Goal: Task Accomplishment & Management: Manage account settings

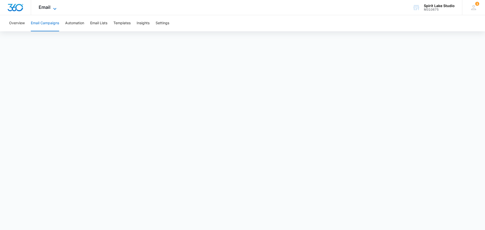
click at [52, 5] on div "Email Apps Reputation Websites Forms CRM Email Social Payments POS Content Ads …" at bounding box center [48, 7] width 34 height 15
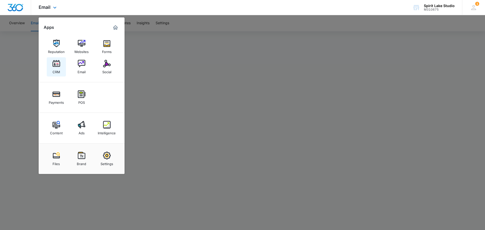
click at [57, 67] on img at bounding box center [57, 64] width 8 height 8
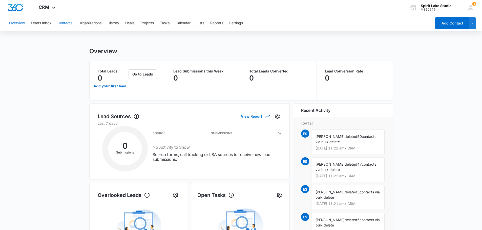
click at [61, 23] on button "Contacts" at bounding box center [64, 23] width 15 height 16
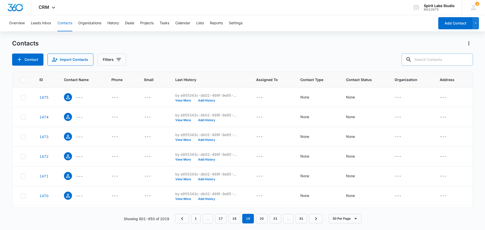
click at [425, 58] on input "text" at bounding box center [437, 60] width 71 height 12
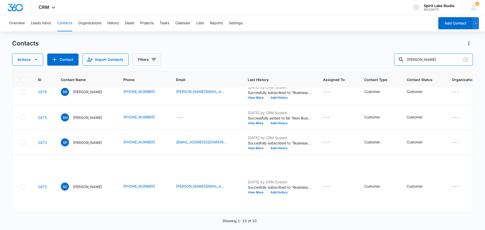
scroll to position [9, 0]
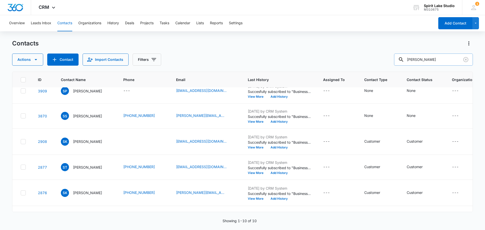
click at [439, 58] on input "scott" at bounding box center [433, 60] width 79 height 12
type input "s"
click at [446, 59] on input "brown" at bounding box center [433, 60] width 79 height 12
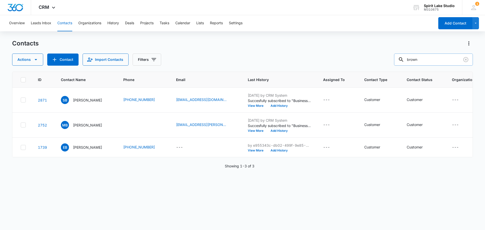
scroll to position [0, 0]
click at [24, 127] on icon at bounding box center [23, 125] width 5 height 5
click at [21, 125] on input "checkbox" at bounding box center [20, 125] width 0 height 0
click at [33, 59] on icon "button" at bounding box center [36, 60] width 6 height 6
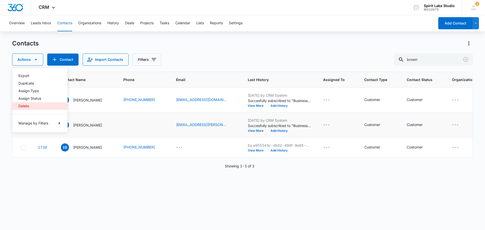
click at [28, 103] on button "Delete" at bounding box center [39, 106] width 55 height 8
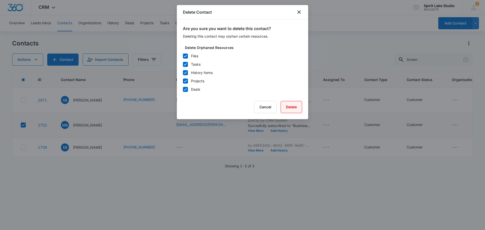
click at [292, 108] on button "Delete" at bounding box center [291, 107] width 21 height 12
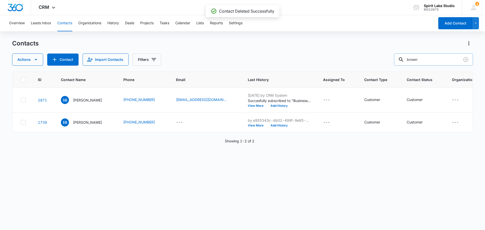
click at [427, 60] on input "brown" at bounding box center [433, 60] width 79 height 12
type input "b"
click at [445, 61] on input "spetman" at bounding box center [433, 60] width 79 height 12
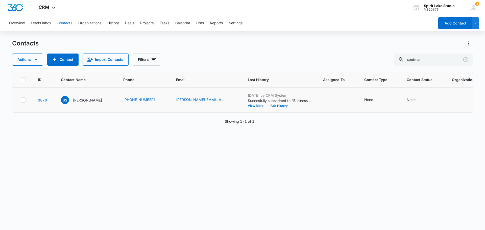
click at [23, 99] on icon at bounding box center [23, 100] width 5 height 5
click at [21, 100] on input "checkbox" at bounding box center [20, 100] width 0 height 0
click at [37, 57] on icon "button" at bounding box center [36, 60] width 6 height 6
click at [26, 105] on div "Delete" at bounding box center [36, 106] width 37 height 4
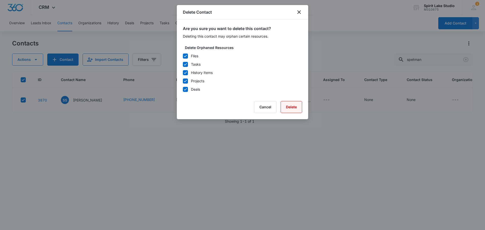
click at [287, 108] on button "Delete" at bounding box center [291, 107] width 21 height 12
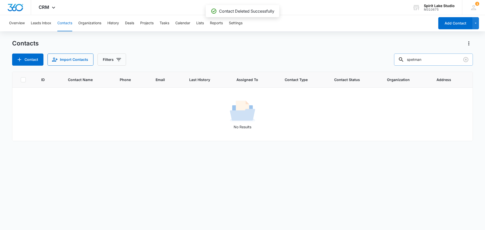
click at [428, 60] on input "spetman" at bounding box center [433, 60] width 79 height 12
type input "s"
type input "f"
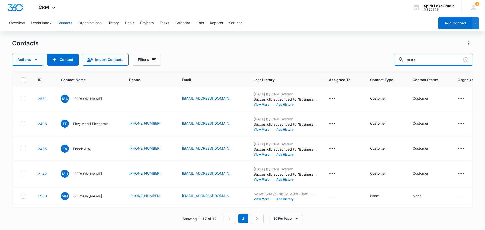
scroll to position [278, 0]
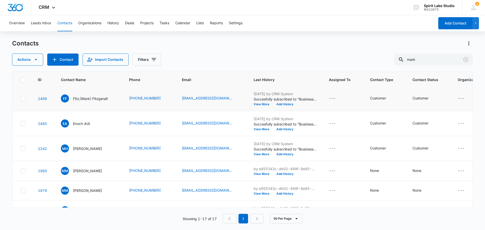
click at [24, 101] on icon at bounding box center [23, 98] width 5 height 5
click at [21, 99] on input "checkbox" at bounding box center [20, 99] width 0 height 0
click at [38, 59] on icon "button" at bounding box center [36, 60] width 6 height 6
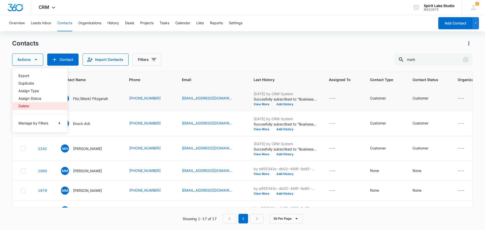
click at [25, 107] on div "Delete" at bounding box center [36, 106] width 37 height 4
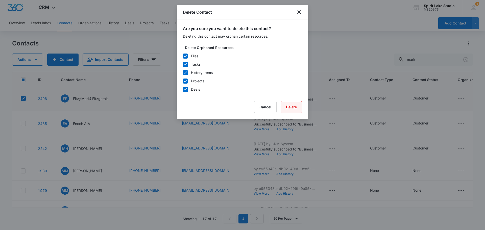
click at [289, 108] on button "Delete" at bounding box center [291, 107] width 21 height 12
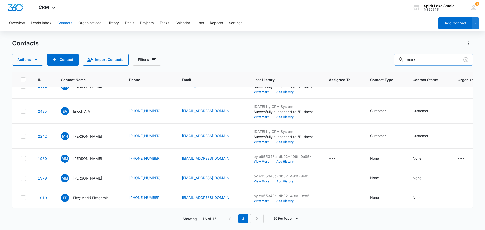
click at [423, 60] on input "mark" at bounding box center [433, 60] width 79 height 12
type input "m"
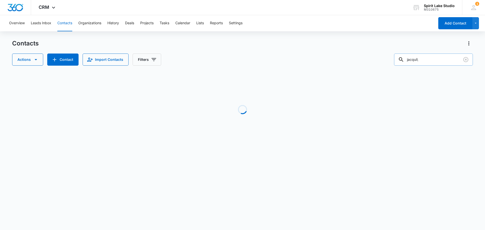
scroll to position [0, 0]
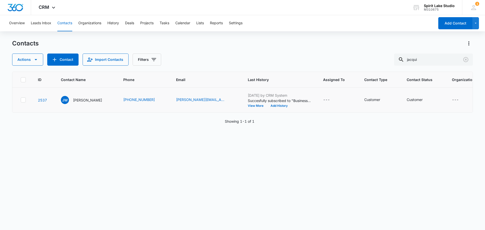
click at [23, 102] on icon at bounding box center [23, 100] width 5 height 5
click at [21, 100] on input "checkbox" at bounding box center [20, 100] width 0 height 0
click at [35, 58] on icon "button" at bounding box center [36, 60] width 6 height 6
click at [28, 106] on div "Delete" at bounding box center [36, 106] width 37 height 4
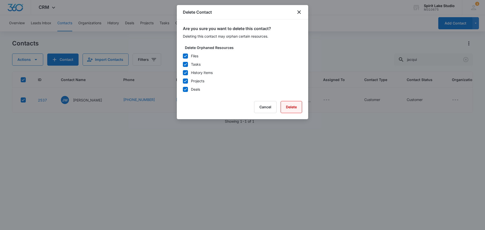
click at [294, 107] on button "Delete" at bounding box center [291, 107] width 21 height 12
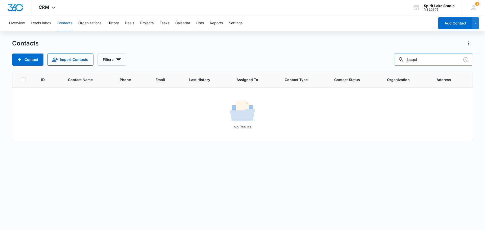
click at [433, 59] on input "jacqui" at bounding box center [433, 60] width 79 height 12
type input "j"
type input "v"
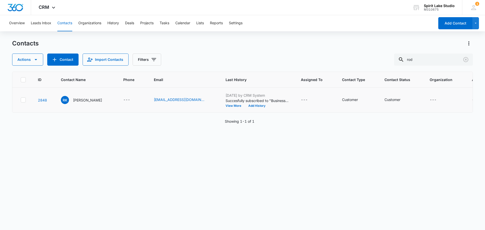
click at [21, 101] on icon at bounding box center [23, 100] width 5 height 5
click at [21, 100] on input "checkbox" at bounding box center [20, 100] width 0 height 0
click at [34, 58] on icon "button" at bounding box center [36, 60] width 6 height 6
click at [25, 107] on div "Delete" at bounding box center [36, 106] width 37 height 4
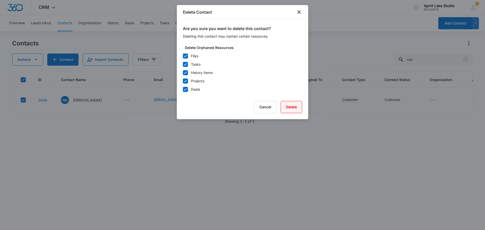
click at [291, 108] on button "Delete" at bounding box center [291, 107] width 21 height 12
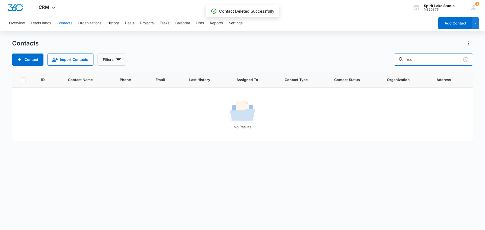
drag, startPoint x: 427, startPoint y: 62, endPoint x: 379, endPoint y: 59, distance: 48.8
click at [380, 60] on div "Contact Import Contacts Filters rod" at bounding box center [242, 60] width 461 height 12
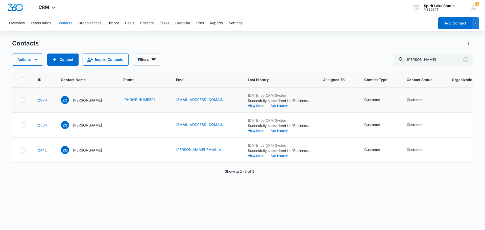
click at [21, 98] on icon at bounding box center [23, 100] width 5 height 5
click at [21, 100] on input "checkbox" at bounding box center [20, 100] width 0 height 0
click at [35, 59] on icon "button" at bounding box center [36, 59] width 3 height 1
click at [28, 104] on div "Delete" at bounding box center [36, 106] width 37 height 4
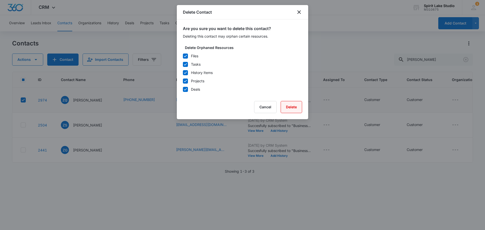
click at [297, 108] on button "Delete" at bounding box center [291, 107] width 21 height 12
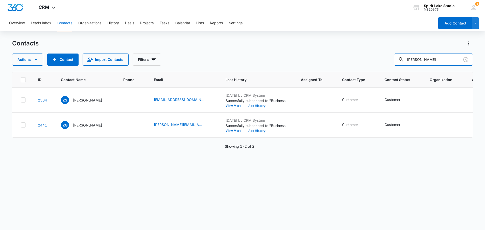
drag, startPoint x: 433, startPoint y: 62, endPoint x: 379, endPoint y: 60, distance: 53.9
click at [384, 59] on div "Actions Contact Import Contacts Filters zach" at bounding box center [242, 60] width 461 height 12
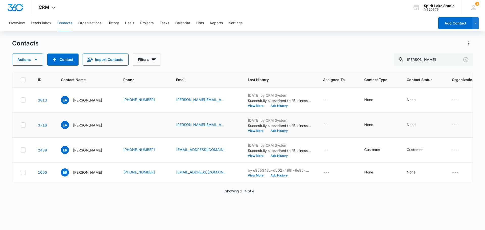
click at [23, 125] on icon at bounding box center [23, 125] width 5 height 5
click at [21, 125] on input "checkbox" at bounding box center [20, 125] width 0 height 0
click at [36, 61] on icon "button" at bounding box center [36, 60] width 6 height 6
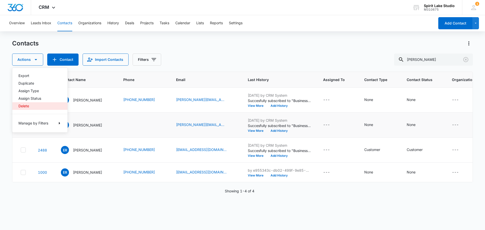
click at [17, 107] on button "Delete" at bounding box center [39, 106] width 55 height 8
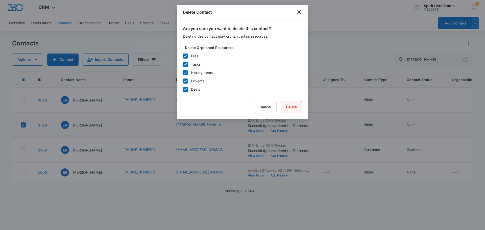
click at [288, 107] on button "Delete" at bounding box center [291, 107] width 21 height 12
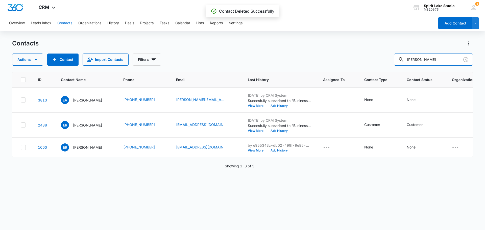
drag, startPoint x: 432, startPoint y: 61, endPoint x: 334, endPoint y: 70, distance: 98.4
click at [338, 70] on div "Contacts Actions Contact Import Contacts Filters erica ID Contact Name Phone Em…" at bounding box center [242, 134] width 461 height 190
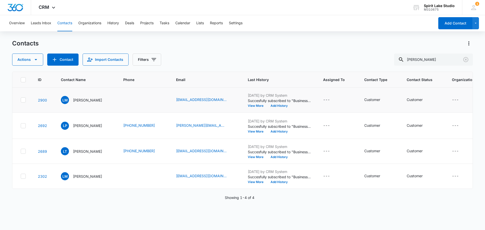
click at [25, 100] on icon at bounding box center [23, 100] width 5 height 5
click at [21, 100] on input "checkbox" at bounding box center [20, 100] width 0 height 0
click at [34, 61] on icon "button" at bounding box center [36, 60] width 6 height 6
click at [31, 104] on button "Delete" at bounding box center [39, 106] width 55 height 8
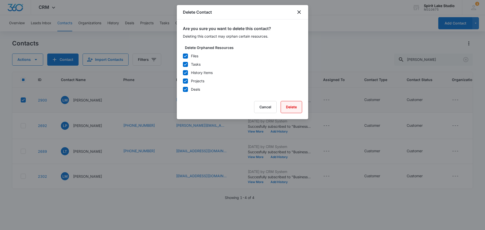
click at [288, 108] on button "Delete" at bounding box center [291, 107] width 21 height 12
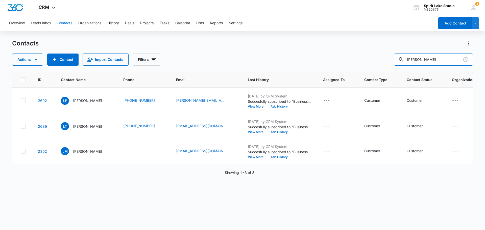
drag, startPoint x: 422, startPoint y: 59, endPoint x: 357, endPoint y: 56, distance: 65.3
click at [357, 56] on div "Actions Contact Import Contacts Filters larry" at bounding box center [242, 60] width 461 height 12
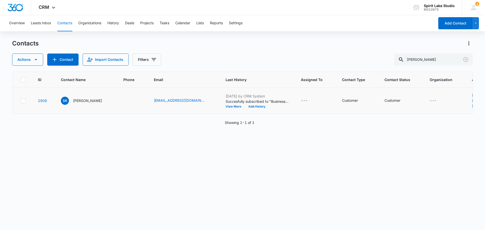
click at [25, 103] on icon at bounding box center [23, 101] width 5 height 5
click at [21, 101] on input "checkbox" at bounding box center [20, 101] width 0 height 0
click at [32, 60] on button "Actions" at bounding box center [27, 60] width 31 height 12
click at [24, 104] on div "Delete" at bounding box center [36, 106] width 37 height 4
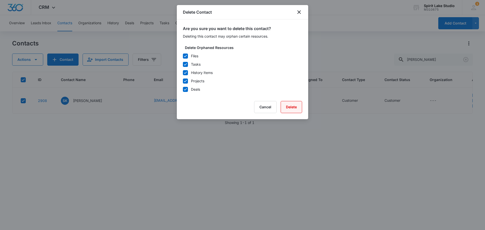
click at [291, 107] on button "Delete" at bounding box center [291, 107] width 21 height 12
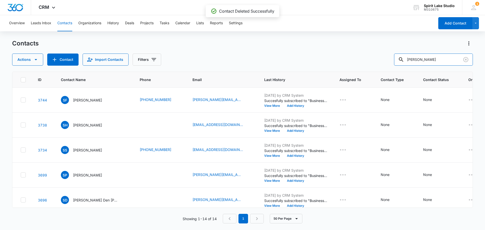
drag, startPoint x: 431, startPoint y: 59, endPoint x: 305, endPoint y: 78, distance: 127.9
click at [320, 74] on div "Contacts Actions Contact Import Contacts Filters steven ID Contact Name Phone E…" at bounding box center [242, 134] width 461 height 190
click at [24, 123] on icon at bounding box center [23, 125] width 5 height 5
click at [21, 125] on input "checkbox" at bounding box center [20, 125] width 0 height 0
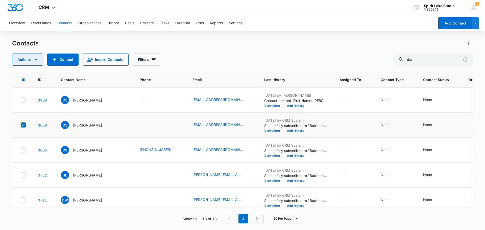
click at [33, 61] on icon "button" at bounding box center [36, 60] width 6 height 6
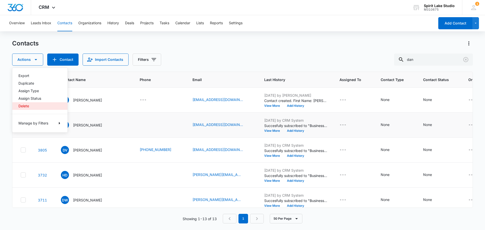
click at [27, 107] on div "Delete" at bounding box center [36, 106] width 37 height 4
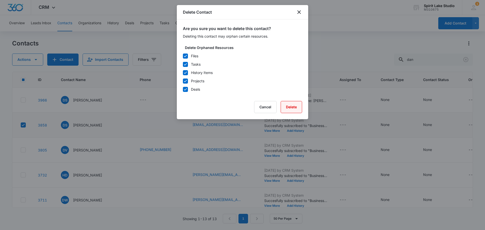
click at [293, 109] on button "Delete" at bounding box center [291, 107] width 21 height 12
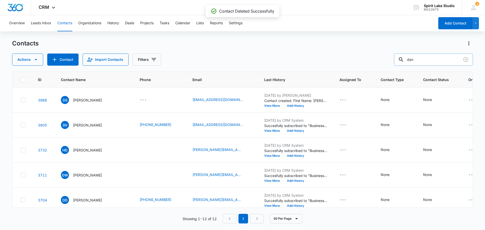
click at [421, 57] on input "dan" at bounding box center [433, 60] width 79 height 12
drag, startPoint x: 423, startPoint y: 61, endPoint x: 372, endPoint y: 63, distance: 51.6
click at [377, 63] on div "Actions Contact Import Contacts Filters dan" at bounding box center [242, 60] width 461 height 12
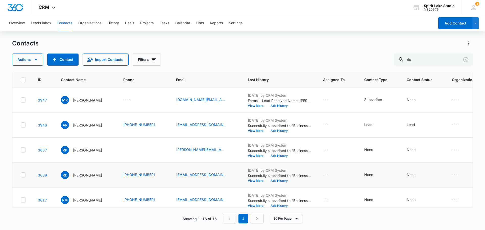
click at [23, 176] on icon at bounding box center [23, 175] width 3 height 2
click at [21, 175] on input "checkbox" at bounding box center [20, 175] width 0 height 0
click at [32, 62] on button "Actions" at bounding box center [27, 60] width 31 height 12
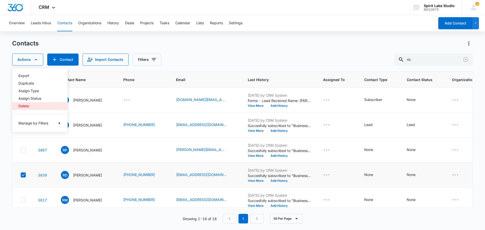
click at [32, 104] on button "Delete" at bounding box center [39, 106] width 55 height 8
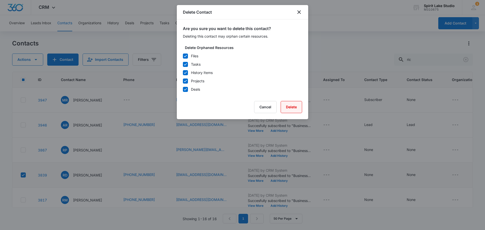
click at [293, 107] on button "Delete" at bounding box center [291, 107] width 21 height 12
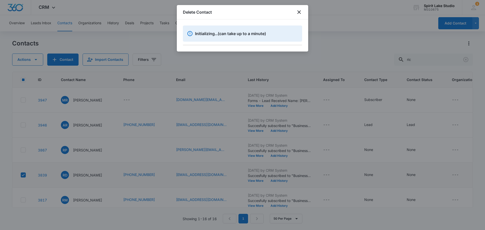
click at [327, 16] on div at bounding box center [242, 115] width 485 height 230
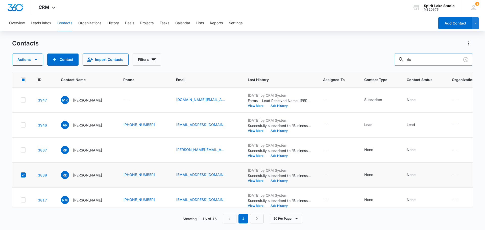
click at [417, 58] on input "ric" at bounding box center [433, 60] width 79 height 12
type input "r"
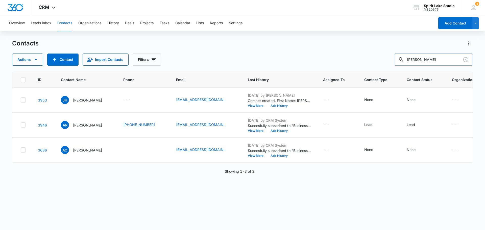
click at [441, 57] on input "amie" at bounding box center [433, 60] width 79 height 12
drag, startPoint x: 436, startPoint y: 60, endPoint x: 362, endPoint y: 55, distance: 73.7
click at [367, 55] on div "Actions Contact Import Contacts Filters amie" at bounding box center [242, 60] width 461 height 12
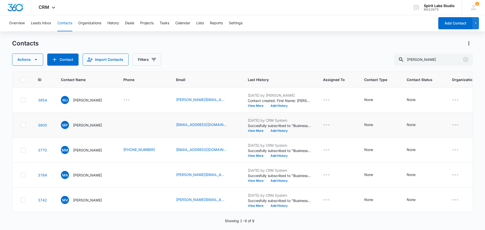
click at [23, 125] on icon at bounding box center [23, 125] width 5 height 5
click at [21, 125] on input "checkbox" at bounding box center [20, 125] width 0 height 0
click at [38, 60] on icon "button" at bounding box center [36, 60] width 6 height 6
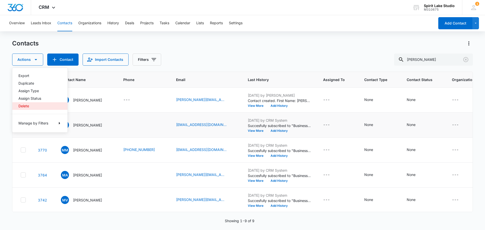
click at [27, 105] on div "Delete" at bounding box center [36, 106] width 37 height 4
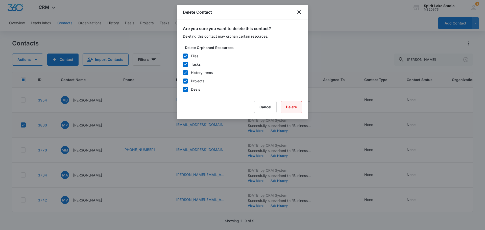
click at [298, 108] on button "Delete" at bounding box center [291, 107] width 21 height 12
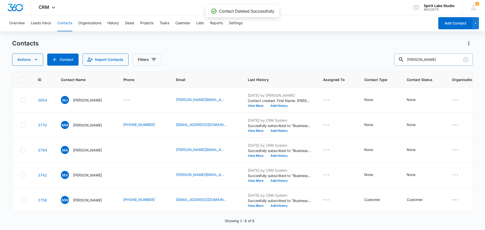
click at [428, 62] on input "michael" at bounding box center [433, 60] width 79 height 12
drag, startPoint x: 434, startPoint y: 57, endPoint x: 383, endPoint y: 61, distance: 50.4
click at [387, 61] on div "Actions Contact Import Contacts Filters michael" at bounding box center [242, 60] width 461 height 12
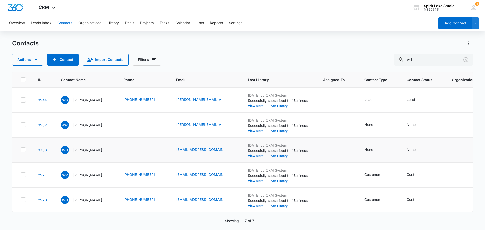
click at [25, 150] on icon at bounding box center [23, 150] width 5 height 5
click at [21, 150] on input "checkbox" at bounding box center [20, 150] width 0 height 0
click at [32, 59] on button "Actions" at bounding box center [27, 60] width 31 height 12
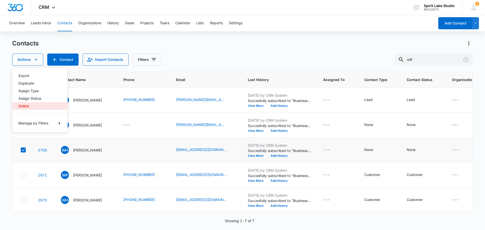
click at [29, 106] on div "Delete" at bounding box center [36, 106] width 37 height 4
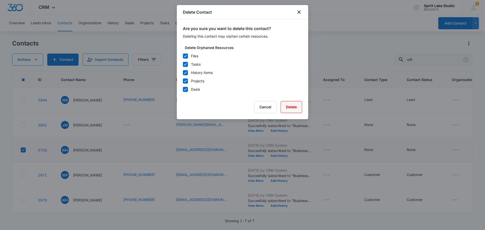
click at [298, 108] on button "Delete" at bounding box center [291, 107] width 21 height 12
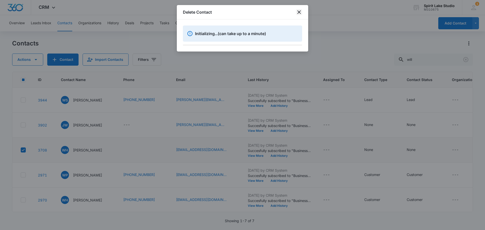
click at [300, 12] on icon "close" at bounding box center [300, 12] width 4 height 4
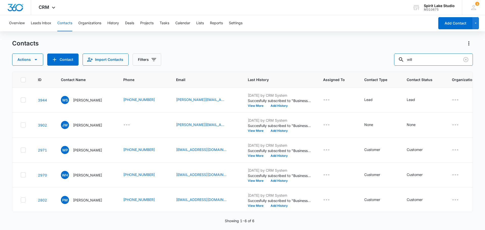
drag, startPoint x: 424, startPoint y: 59, endPoint x: 398, endPoint y: 61, distance: 26.3
click at [398, 61] on div "Actions Contact Import Contacts Filters will" at bounding box center [242, 60] width 461 height 12
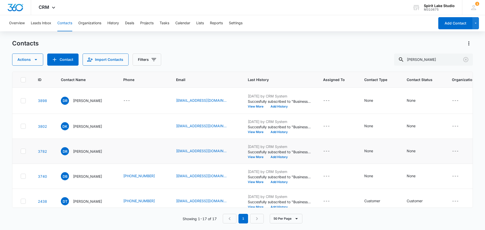
click at [24, 154] on icon at bounding box center [23, 151] width 5 height 5
click at [21, 152] on input "checkbox" at bounding box center [20, 151] width 0 height 0
click at [35, 61] on icon "button" at bounding box center [36, 60] width 6 height 6
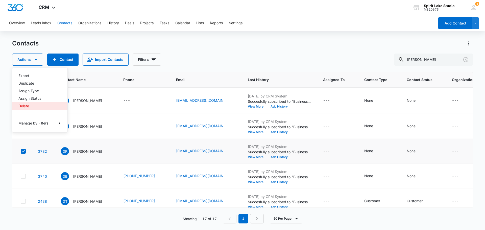
click at [22, 107] on div "Delete" at bounding box center [36, 106] width 37 height 4
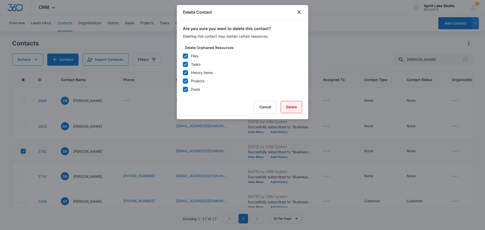
click at [294, 104] on button "Delete" at bounding box center [291, 107] width 21 height 12
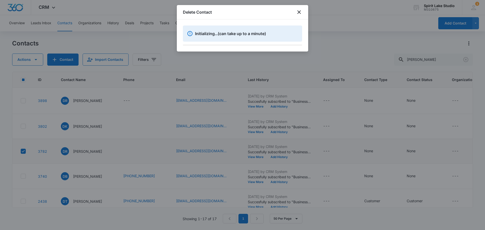
click at [351, 27] on div at bounding box center [242, 115] width 485 height 230
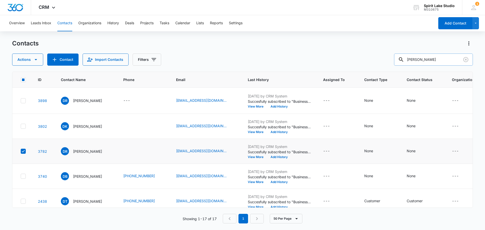
click at [424, 60] on input "david" at bounding box center [433, 60] width 79 height 12
type input "d"
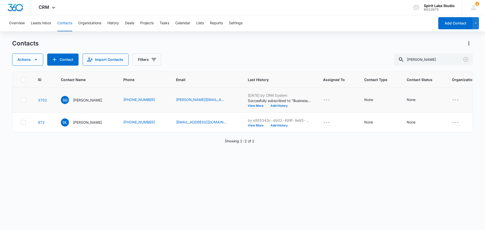
click at [24, 99] on icon at bounding box center [23, 100] width 5 height 5
click at [21, 100] on input "checkbox" at bounding box center [20, 100] width 0 height 0
click at [37, 62] on icon "button" at bounding box center [36, 60] width 6 height 6
click at [24, 104] on div "Delete" at bounding box center [36, 106] width 37 height 4
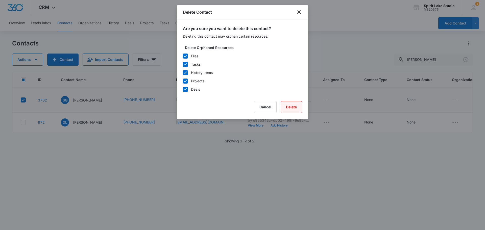
click at [295, 109] on button "Delete" at bounding box center [291, 107] width 21 height 12
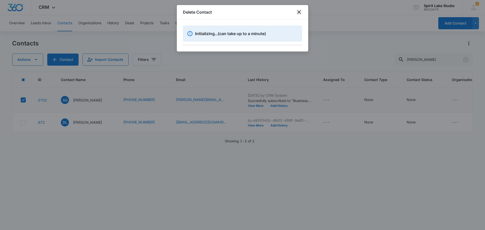
click at [299, 12] on icon "close" at bounding box center [300, 12] width 4 height 4
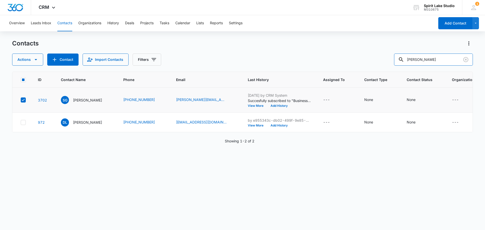
drag, startPoint x: 427, startPoint y: 58, endPoint x: 386, endPoint y: 57, distance: 41.0
click at [389, 59] on div "Actions Contact Import Contacts Filters simon" at bounding box center [242, 60] width 461 height 12
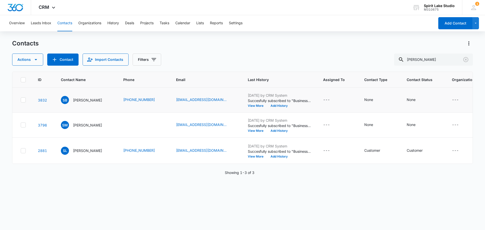
click at [23, 99] on icon at bounding box center [23, 100] width 5 height 5
click at [21, 100] on input "checkbox" at bounding box center [20, 100] width 0 height 0
click at [36, 60] on icon "button" at bounding box center [36, 60] width 6 height 6
click at [29, 106] on div "Delete" at bounding box center [36, 106] width 37 height 4
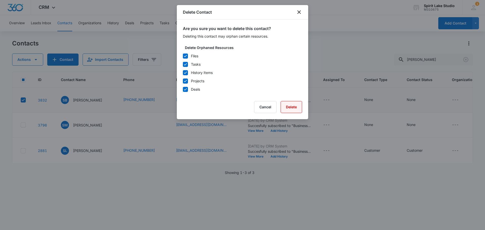
click at [290, 107] on button "Delete" at bounding box center [291, 107] width 21 height 12
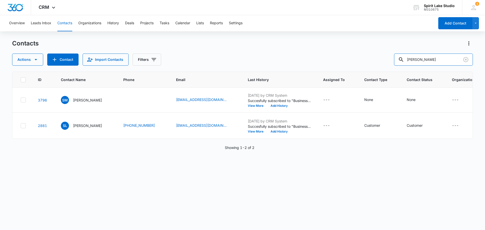
drag, startPoint x: 427, startPoint y: 60, endPoint x: 383, endPoint y: 65, distance: 44.1
click at [387, 64] on div "Actions Contact Import Contacts Filters shane" at bounding box center [242, 60] width 461 height 12
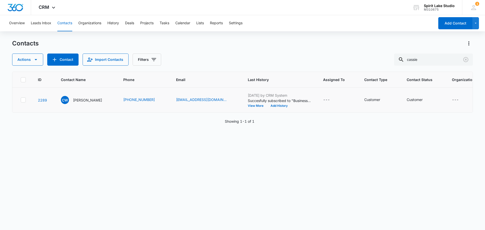
click at [21, 100] on icon at bounding box center [23, 100] width 5 height 5
click at [21, 100] on input "checkbox" at bounding box center [20, 100] width 0 height 0
click at [33, 61] on icon "button" at bounding box center [36, 60] width 6 height 6
click at [24, 106] on div "Delete" at bounding box center [36, 106] width 37 height 4
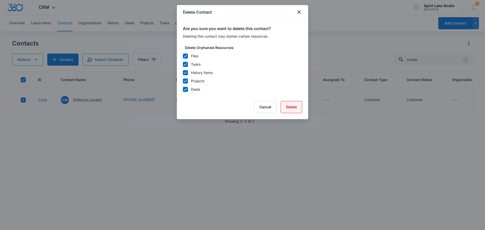
click at [294, 107] on button "Delete" at bounding box center [291, 107] width 21 height 12
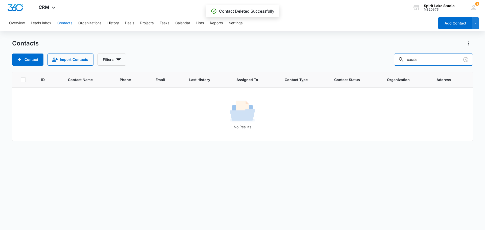
drag, startPoint x: 433, startPoint y: 60, endPoint x: 366, endPoint y: 65, distance: 67.2
click at [373, 64] on div "Contact Import Contacts Filters cassie" at bounding box center [242, 60] width 461 height 12
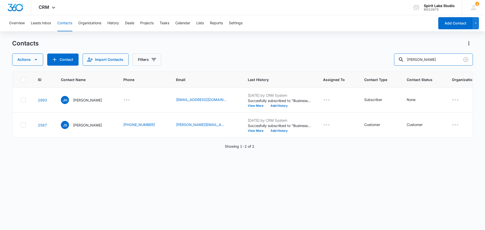
drag, startPoint x: 436, startPoint y: 59, endPoint x: 383, endPoint y: 59, distance: 52.6
click at [383, 59] on div "Actions Contact Import Contacts Filters jean" at bounding box center [242, 60] width 461 height 12
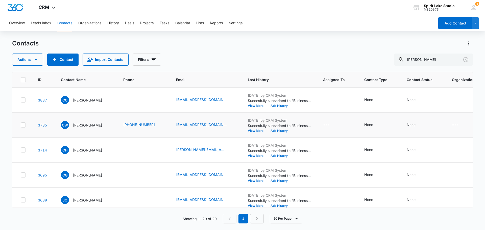
click at [24, 125] on icon at bounding box center [23, 125] width 3 height 2
click at [21, 125] on input "checkbox" at bounding box center [20, 125] width 0 height 0
click at [37, 61] on icon "button" at bounding box center [36, 60] width 6 height 6
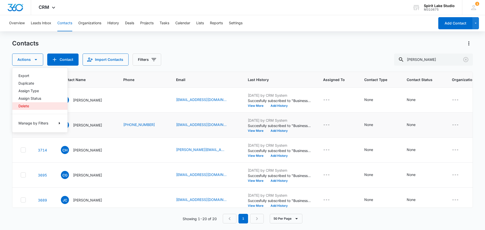
click at [42, 104] on button "Delete" at bounding box center [39, 106] width 55 height 8
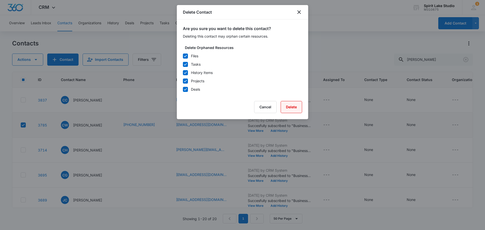
click at [291, 106] on button "Delete" at bounding box center [291, 107] width 21 height 12
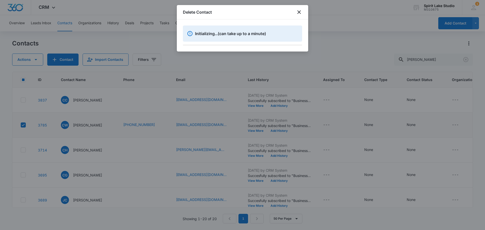
click at [421, 59] on div at bounding box center [242, 115] width 485 height 230
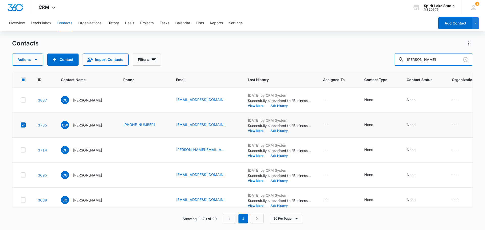
click at [421, 59] on input "chris" at bounding box center [433, 60] width 79 height 12
type input "c"
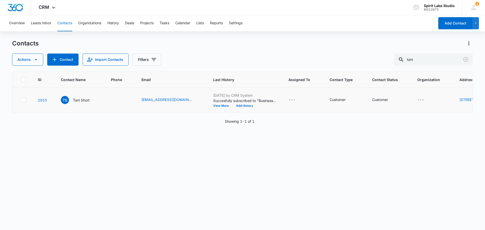
click at [24, 102] on icon at bounding box center [23, 100] width 5 height 5
click at [21, 100] on input "checkbox" at bounding box center [20, 100] width 0 height 0
click at [36, 59] on icon "button" at bounding box center [36, 59] width 3 height 1
click at [18, 106] on button "Delete" at bounding box center [39, 106] width 55 height 8
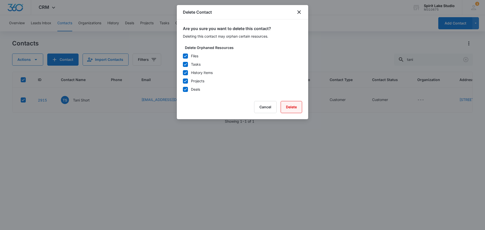
click at [291, 106] on button "Delete" at bounding box center [291, 107] width 21 height 12
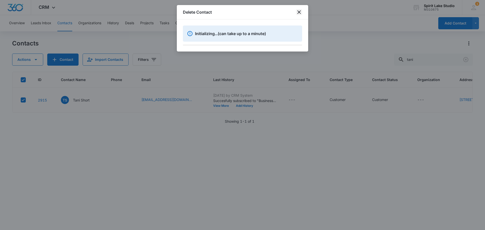
click at [299, 11] on icon "close" at bounding box center [300, 12] width 4 height 4
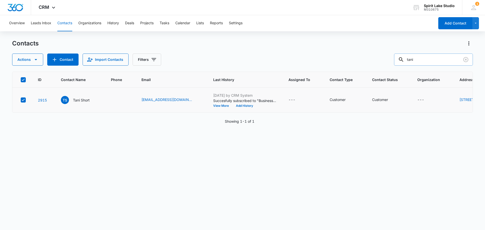
click at [423, 59] on input "tani" at bounding box center [433, 60] width 79 height 12
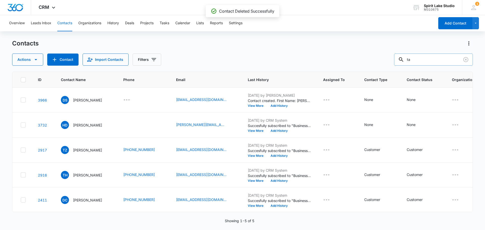
type input "t"
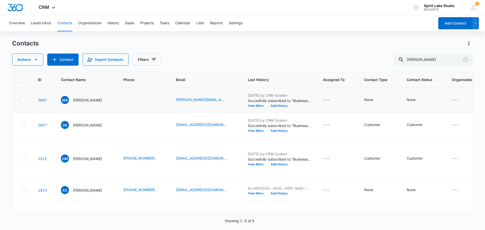
click at [24, 100] on icon at bounding box center [23, 100] width 3 height 2
click at [21, 100] on input "checkbox" at bounding box center [20, 100] width 0 height 0
click at [39, 58] on button "Actions" at bounding box center [27, 60] width 31 height 12
click at [21, 105] on div "Delete" at bounding box center [36, 106] width 37 height 4
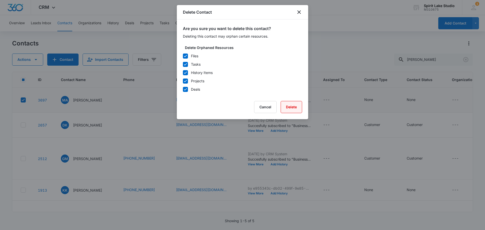
click at [287, 108] on button "Delete" at bounding box center [291, 107] width 21 height 12
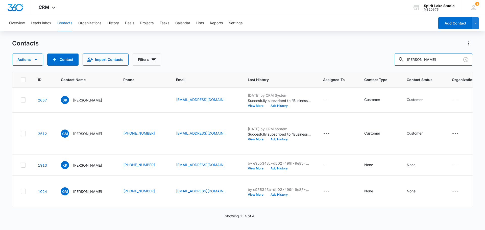
drag, startPoint x: 436, startPoint y: 60, endPoint x: 378, endPoint y: 60, distance: 57.6
click at [380, 60] on div "Actions Contact Import Contacts Filters meredith" at bounding box center [242, 60] width 461 height 12
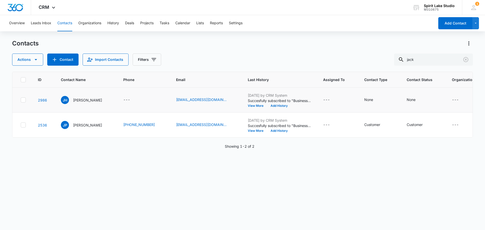
click at [24, 100] on icon at bounding box center [23, 100] width 3 height 2
click at [21, 100] on input "checkbox" at bounding box center [20, 100] width 0 height 0
click at [39, 57] on button "Actions" at bounding box center [27, 60] width 31 height 12
click at [19, 103] on button "Delete" at bounding box center [39, 106] width 55 height 8
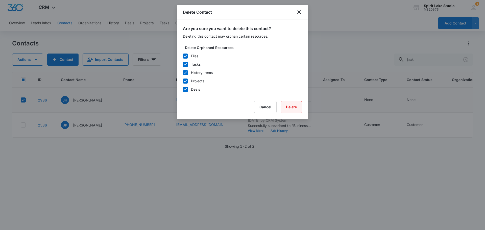
click at [294, 103] on button "Delete" at bounding box center [291, 107] width 21 height 12
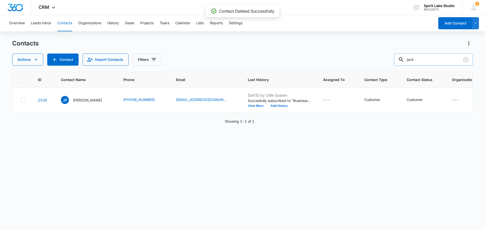
click at [433, 60] on input "jack" at bounding box center [433, 60] width 79 height 12
drag, startPoint x: 433, startPoint y: 60, endPoint x: 382, endPoint y: 65, distance: 50.8
click at [391, 61] on div "Actions Contact Import Contacts Filters jack" at bounding box center [242, 60] width 461 height 12
drag, startPoint x: 437, startPoint y: 61, endPoint x: 369, endPoint y: 65, distance: 67.6
click at [369, 64] on div "Actions Contact Import Contacts Filters jason van" at bounding box center [242, 60] width 461 height 12
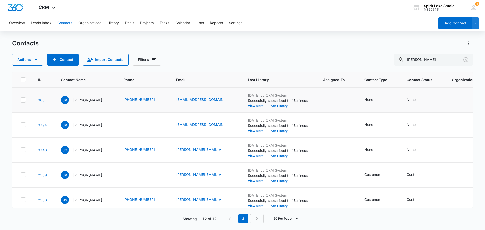
click at [25, 98] on icon at bounding box center [23, 100] width 5 height 5
click at [21, 100] on input "checkbox" at bounding box center [20, 100] width 0 height 0
click at [35, 59] on icon "button" at bounding box center [36, 59] width 3 height 1
click at [19, 107] on div "Delete" at bounding box center [36, 106] width 37 height 4
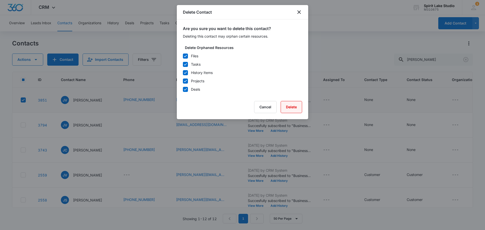
click at [294, 106] on button "Delete" at bounding box center [291, 107] width 21 height 12
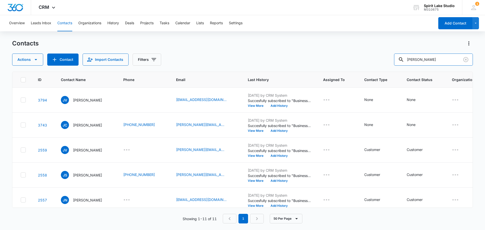
drag, startPoint x: 434, startPoint y: 58, endPoint x: 372, endPoint y: 64, distance: 61.7
click at [377, 63] on div "Actions Contact Import Contacts Filters jason" at bounding box center [242, 60] width 461 height 12
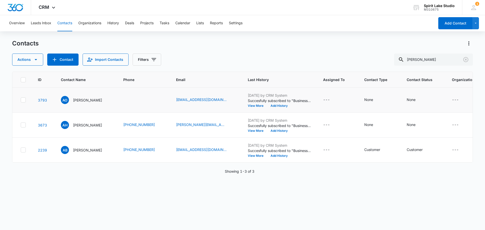
click at [22, 99] on icon at bounding box center [23, 100] width 5 height 5
click at [21, 100] on input "checkbox" at bounding box center [20, 100] width 0 height 0
click at [37, 59] on icon "button" at bounding box center [36, 60] width 6 height 6
click at [25, 104] on div "Delete" at bounding box center [36, 106] width 37 height 4
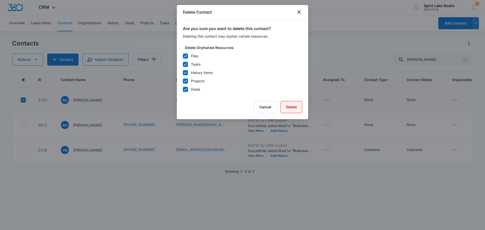
click at [289, 109] on button "Delete" at bounding box center [291, 107] width 21 height 12
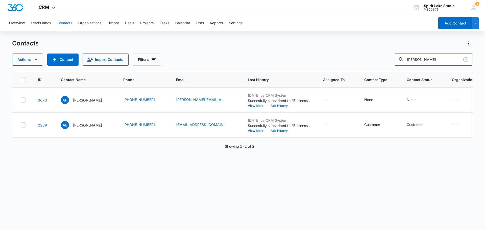
drag, startPoint x: 431, startPoint y: 60, endPoint x: 358, endPoint y: 71, distance: 74.4
click at [359, 71] on div "Contacts Actions Contact Import Contacts Filters adam ID Contact Name Phone Ema…" at bounding box center [242, 134] width 461 height 190
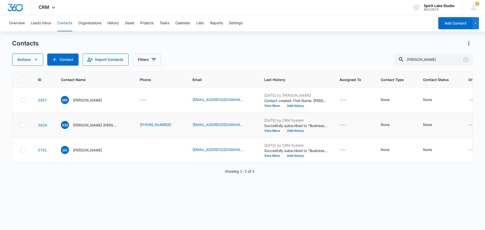
click at [23, 123] on icon at bounding box center [23, 125] width 5 height 5
click at [21, 125] on input "checkbox" at bounding box center [20, 125] width 0 height 0
click at [35, 57] on icon "button" at bounding box center [36, 60] width 6 height 6
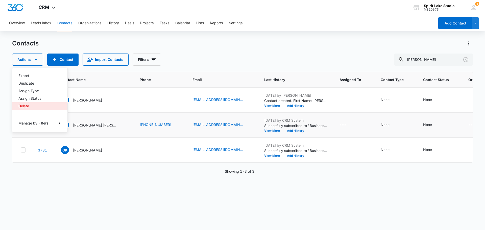
click at [21, 107] on div "Delete" at bounding box center [36, 106] width 37 height 4
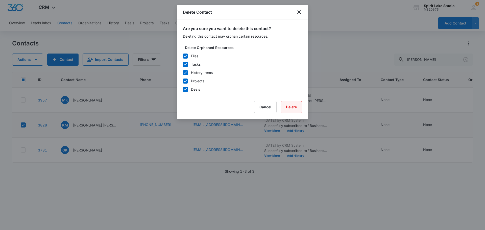
click at [287, 107] on button "Delete" at bounding box center [291, 107] width 21 height 12
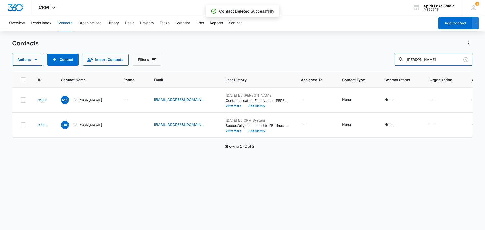
drag, startPoint x: 434, startPoint y: 60, endPoint x: 362, endPoint y: 63, distance: 71.8
click at [368, 61] on div "Actions Contact Import Contacts Filters kramer" at bounding box center [242, 60] width 461 height 12
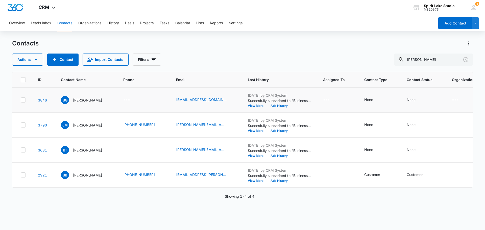
click at [24, 98] on div at bounding box center [23, 100] width 5 height 5
click at [21, 100] on input "checkbox" at bounding box center [20, 100] width 0 height 0
click at [36, 58] on icon "button" at bounding box center [36, 60] width 6 height 6
click at [24, 105] on div "Delete" at bounding box center [36, 106] width 37 height 4
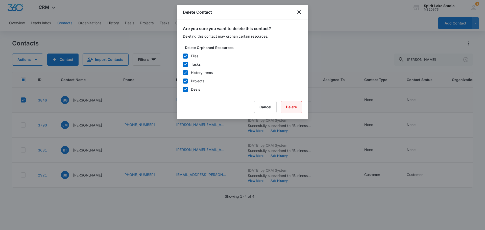
click at [290, 106] on button "Delete" at bounding box center [291, 107] width 21 height 12
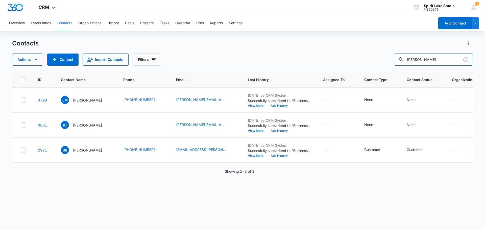
drag, startPoint x: 425, startPoint y: 60, endPoint x: 381, endPoint y: 68, distance: 44.7
click at [385, 67] on div "Contacts Actions Contact Import Contacts Filters brad ID Contact Name Phone Ema…" at bounding box center [242, 134] width 461 height 190
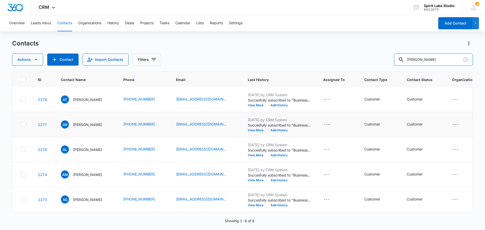
scroll to position [102, 0]
drag, startPoint x: 434, startPoint y: 59, endPoint x: 368, endPoint y: 61, distance: 66.0
click at [369, 61] on div "Actions Contact Import Contacts Filters ann" at bounding box center [242, 60] width 461 height 12
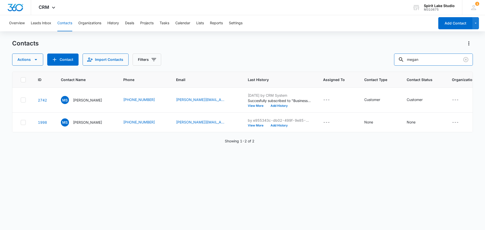
scroll to position [0, 0]
click at [20, 102] on td at bounding box center [21, 100] width 19 height 25
click at [25, 99] on icon at bounding box center [23, 100] width 5 height 5
click at [21, 100] on input "checkbox" at bounding box center [20, 100] width 0 height 0
click at [34, 60] on icon "button" at bounding box center [36, 60] width 6 height 6
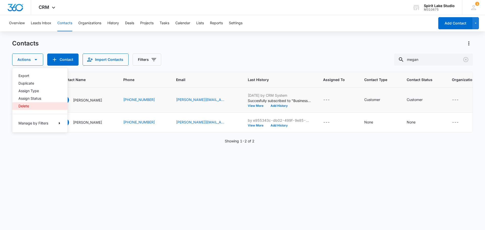
click at [27, 105] on div "Delete" at bounding box center [36, 106] width 37 height 4
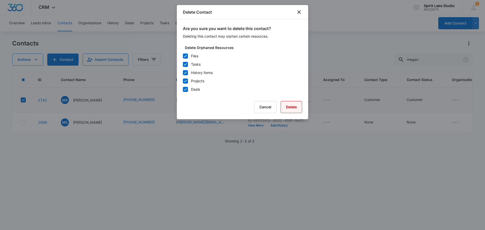
click at [289, 104] on button "Delete" at bounding box center [291, 107] width 21 height 12
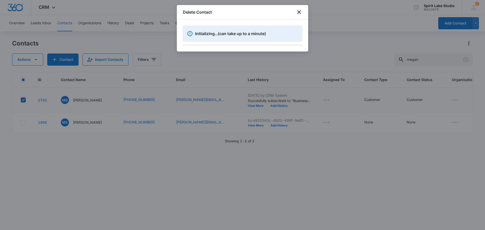
click at [297, 14] on icon "close" at bounding box center [299, 12] width 6 height 6
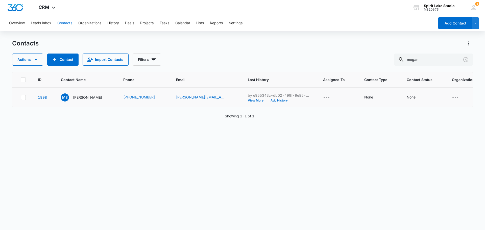
click at [21, 96] on div at bounding box center [23, 97] width 5 height 5
click at [21, 97] on input "checkbox" at bounding box center [20, 97] width 0 height 0
click at [38, 59] on icon "button" at bounding box center [36, 60] width 6 height 6
click at [21, 103] on button "Delete" at bounding box center [39, 106] width 55 height 8
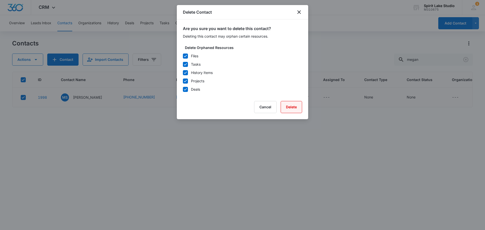
click at [285, 107] on button "Delete" at bounding box center [291, 107] width 21 height 12
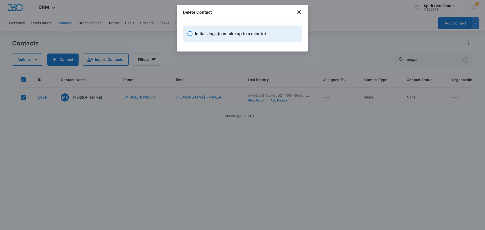
click at [428, 60] on div at bounding box center [242, 115] width 485 height 230
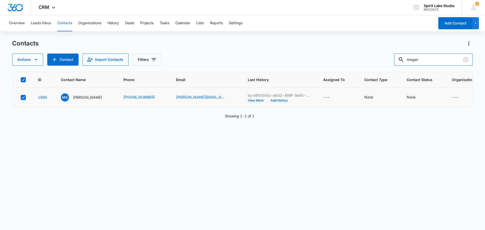
drag, startPoint x: 425, startPoint y: 60, endPoint x: 395, endPoint y: 63, distance: 30.5
click at [395, 63] on div "Actions Contact Import Contacts Filters megan" at bounding box center [242, 60] width 461 height 12
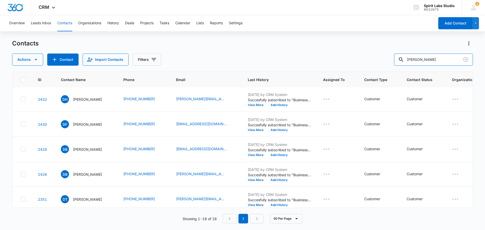
scroll to position [228, 0]
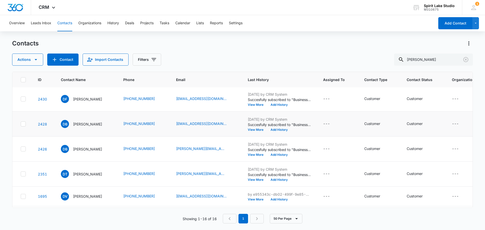
click at [20, 137] on td at bounding box center [21, 124] width 19 height 25
click at [21, 126] on icon at bounding box center [23, 124] width 5 height 5
click at [21, 124] on input "checkbox" at bounding box center [20, 124] width 0 height 0
click at [32, 61] on button "Actions" at bounding box center [27, 60] width 31 height 12
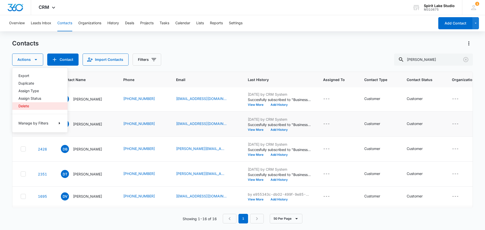
click at [25, 107] on div "Delete" at bounding box center [36, 106] width 37 height 4
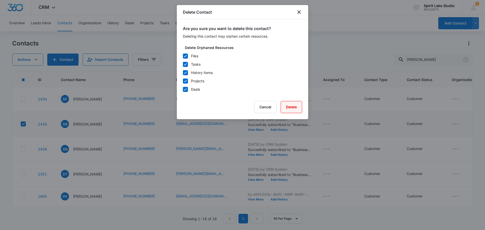
click at [292, 108] on button "Delete" at bounding box center [291, 107] width 21 height 12
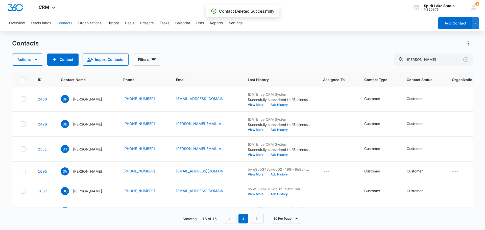
scroll to position [254, 0]
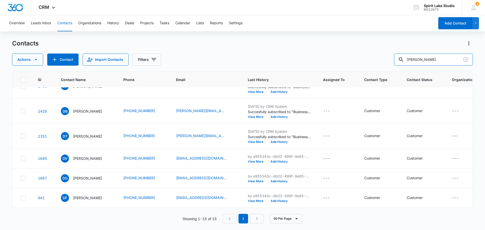
drag, startPoint x: 432, startPoint y: 61, endPoint x: 391, endPoint y: 55, distance: 41.4
click at [392, 56] on div "Actions Contact Import Contacts Filters david" at bounding box center [242, 60] width 461 height 12
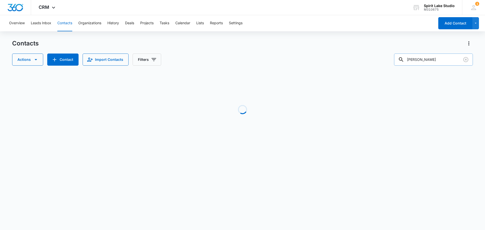
scroll to position [0, 0]
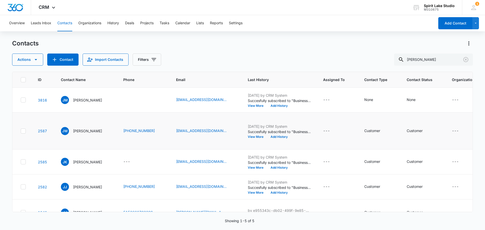
click at [27, 136] on td at bounding box center [21, 131] width 19 height 37
click at [22, 133] on icon at bounding box center [23, 131] width 5 height 5
click at [21, 131] on input "checkbox" at bounding box center [20, 131] width 0 height 0
click at [36, 55] on button "Actions" at bounding box center [27, 60] width 31 height 12
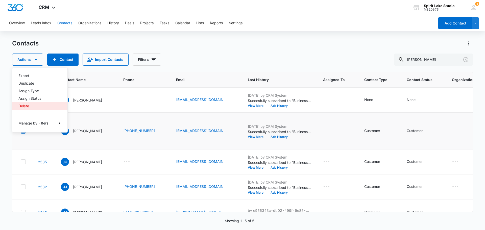
click at [21, 106] on div "Delete" at bounding box center [36, 106] width 37 height 4
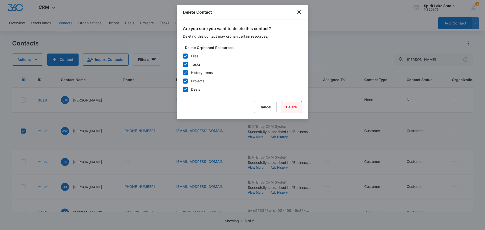
click at [290, 106] on button "Delete" at bounding box center [291, 107] width 21 height 12
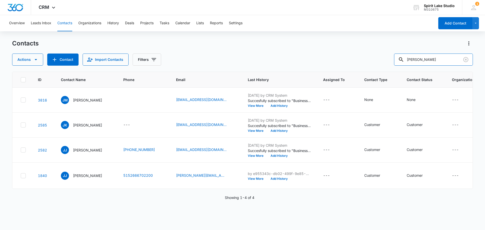
drag, startPoint x: 439, startPoint y: 58, endPoint x: 364, endPoint y: 58, distance: 75.1
click at [365, 58] on div "Actions Contact Import Contacts Filters jennifer" at bounding box center [242, 60] width 461 height 12
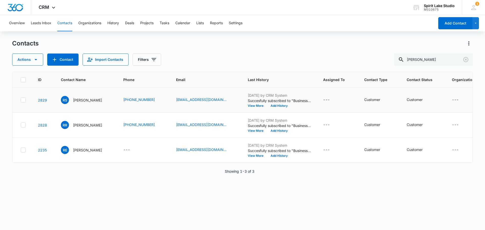
click at [23, 101] on icon at bounding box center [23, 100] width 3 height 2
click at [21, 100] on input "checkbox" at bounding box center [20, 100] width 0 height 0
click at [36, 58] on icon "button" at bounding box center [36, 60] width 6 height 6
click at [23, 106] on div "Delete" at bounding box center [36, 106] width 37 height 4
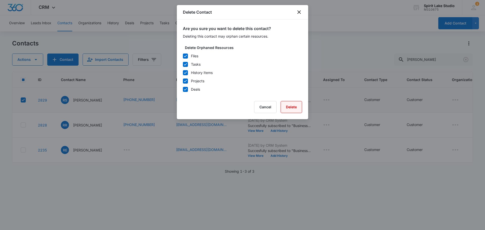
click at [286, 104] on button "Delete" at bounding box center [291, 107] width 21 height 12
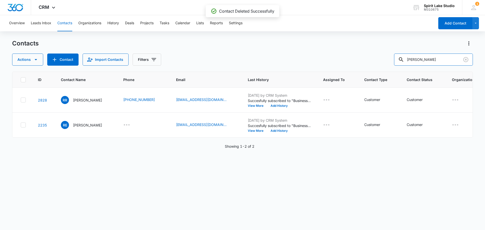
drag, startPoint x: 426, startPoint y: 59, endPoint x: 399, endPoint y: 62, distance: 27.8
click at [401, 62] on input "randy" at bounding box center [433, 60] width 79 height 12
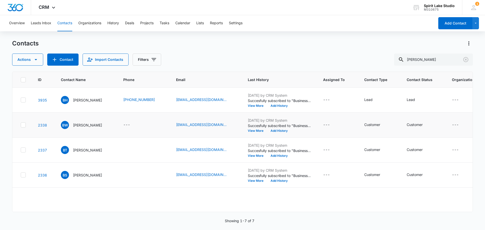
click at [26, 125] on td at bounding box center [21, 125] width 19 height 25
click at [25, 125] on icon at bounding box center [23, 125] width 5 height 5
click at [21, 125] on input "checkbox" at bounding box center [20, 125] width 0 height 0
click at [36, 61] on icon "button" at bounding box center [36, 60] width 6 height 6
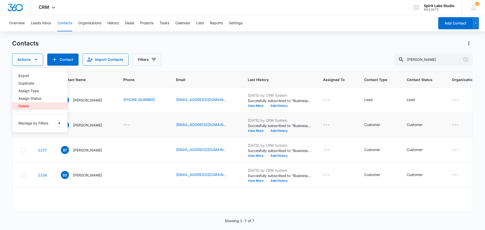
click at [25, 107] on div "Delete" at bounding box center [36, 106] width 37 height 4
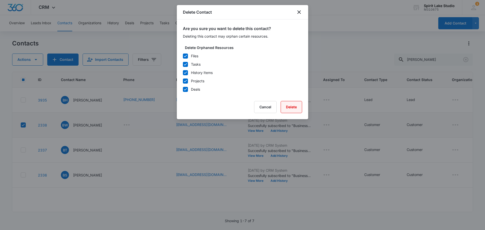
click at [291, 105] on button "Delete" at bounding box center [291, 107] width 21 height 12
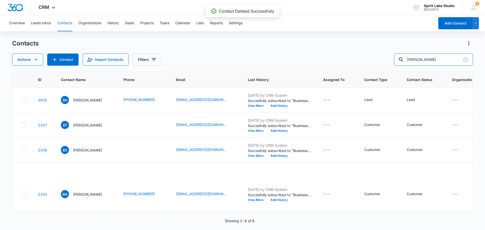
drag, startPoint x: 433, startPoint y: 60, endPoint x: 386, endPoint y: 57, distance: 46.9
click at [387, 56] on div "Actions Contact Import Contacts Filters brian" at bounding box center [242, 60] width 461 height 12
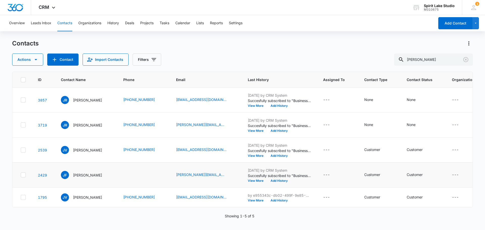
click at [22, 174] on icon at bounding box center [23, 175] width 5 height 5
click at [21, 175] on input "checkbox" at bounding box center [20, 175] width 0 height 0
click at [36, 59] on icon "button" at bounding box center [36, 60] width 6 height 6
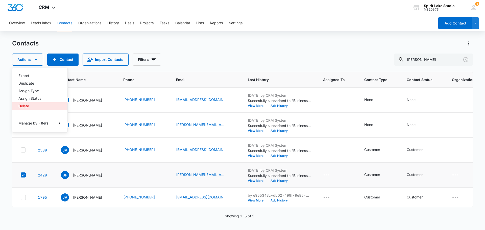
click at [21, 108] on div "Delete" at bounding box center [36, 106] width 37 height 4
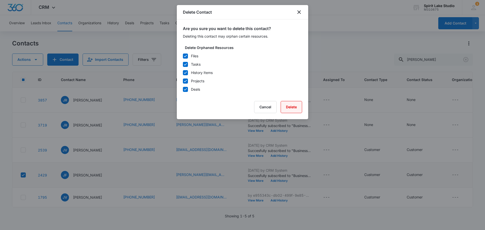
click at [289, 107] on button "Delete" at bounding box center [291, 107] width 21 height 12
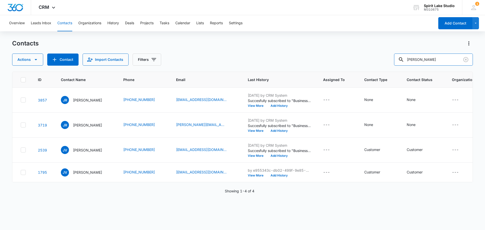
drag, startPoint x: 435, startPoint y: 61, endPoint x: 379, endPoint y: 58, distance: 55.9
click at [379, 58] on div "Actions Contact Import Contacts Filters jake" at bounding box center [242, 60] width 461 height 12
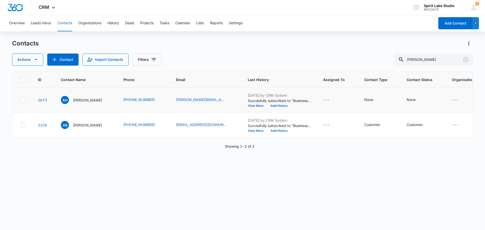
click at [25, 99] on icon at bounding box center [23, 100] width 5 height 5
click at [21, 100] on input "checkbox" at bounding box center [20, 100] width 0 height 0
click at [37, 60] on icon "button" at bounding box center [36, 60] width 6 height 6
click at [27, 106] on div "Delete" at bounding box center [36, 106] width 37 height 4
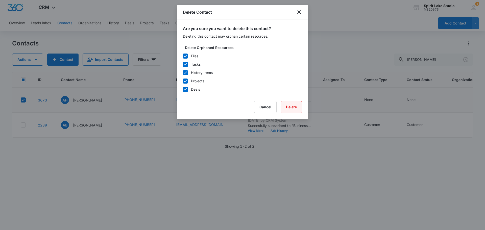
click at [291, 105] on button "Delete" at bounding box center [291, 107] width 21 height 12
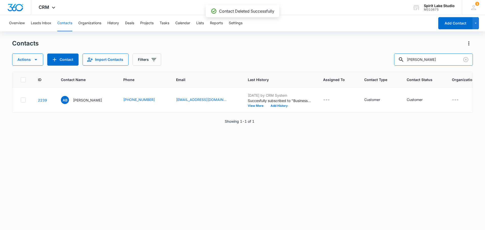
drag, startPoint x: 430, startPoint y: 59, endPoint x: 375, endPoint y: 63, distance: 55.5
click at [379, 63] on div "Actions Contact Import Contacts Filters adam" at bounding box center [242, 60] width 461 height 12
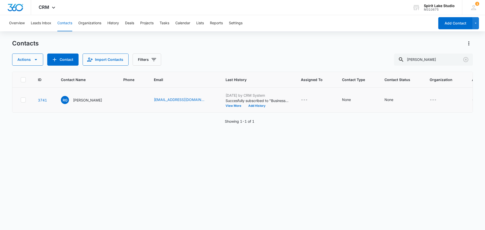
click at [22, 100] on icon at bounding box center [23, 100] width 5 height 5
click at [21, 100] on input "checkbox" at bounding box center [20, 100] width 0 height 0
click at [37, 59] on icon "button" at bounding box center [36, 60] width 6 height 6
click at [27, 103] on button "Delete" at bounding box center [39, 106] width 55 height 8
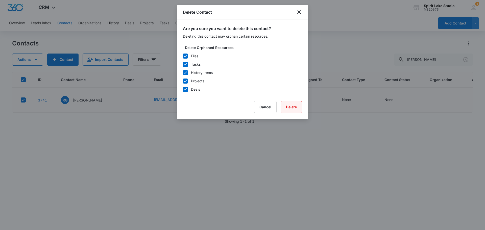
click at [291, 105] on button "Delete" at bounding box center [291, 107] width 21 height 12
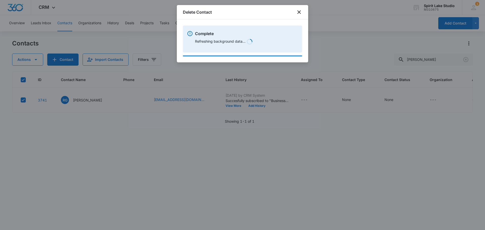
click at [296, 11] on div "Delete Contact" at bounding box center [242, 12] width 131 height 14
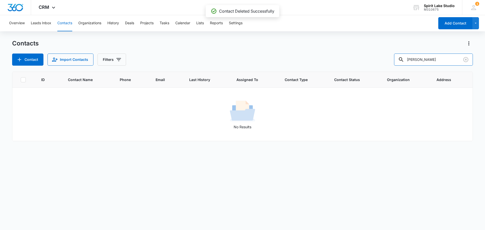
drag, startPoint x: 428, startPoint y: 60, endPoint x: 381, endPoint y: 62, distance: 46.5
click at [382, 62] on div "Contact Import Contacts Filters robbie" at bounding box center [242, 60] width 461 height 12
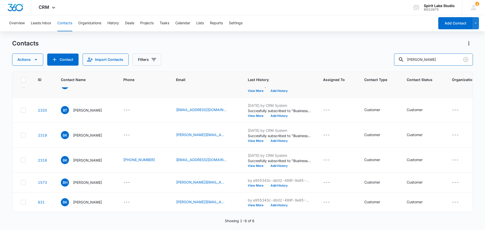
scroll to position [47, 0]
click at [24, 180] on icon at bounding box center [23, 182] width 5 height 5
click at [21, 183] on input "checkbox" at bounding box center [20, 183] width 0 height 0
click at [36, 59] on icon "button" at bounding box center [36, 59] width 3 height 1
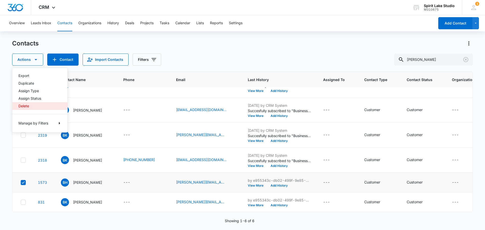
click at [20, 107] on div "Delete" at bounding box center [36, 106] width 37 height 4
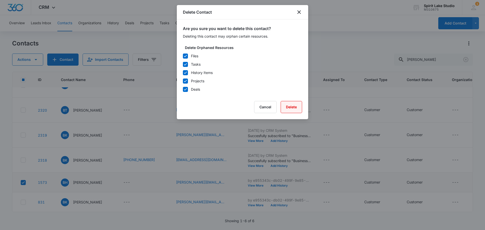
click at [288, 106] on button "Delete" at bounding box center [291, 107] width 21 height 12
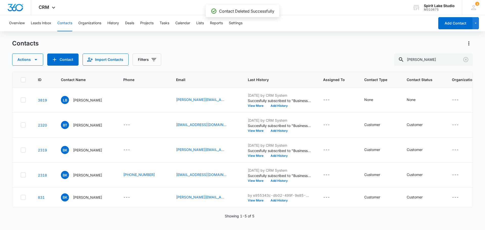
scroll to position [27, 0]
click at [439, 59] on input "branden" at bounding box center [433, 60] width 79 height 12
drag, startPoint x: 439, startPoint y: 59, endPoint x: 361, endPoint y: 66, distance: 78.2
click at [361, 67] on div "Contacts Actions Contact Import Contacts Filters branden ID Contact Name Phone …" at bounding box center [242, 134] width 461 height 190
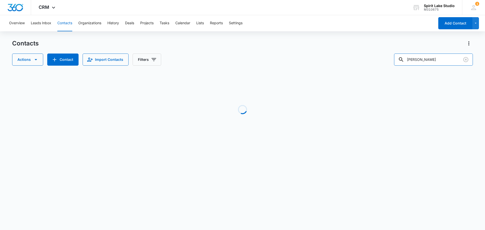
scroll to position [0, 0]
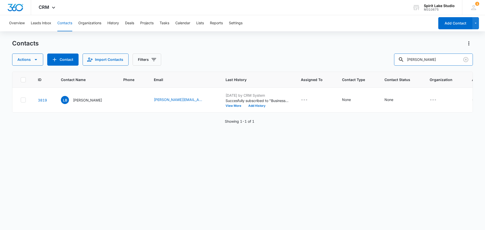
drag, startPoint x: 443, startPoint y: 59, endPoint x: 372, endPoint y: 61, distance: 70.6
click at [377, 61] on div "Actions Contact Import Contacts Filters lindsay" at bounding box center [242, 60] width 461 height 12
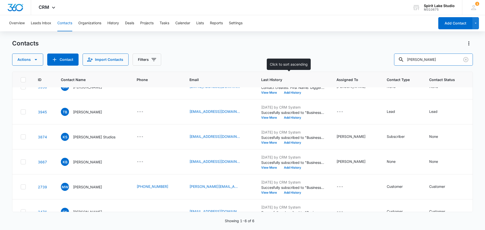
scroll to position [57, 0]
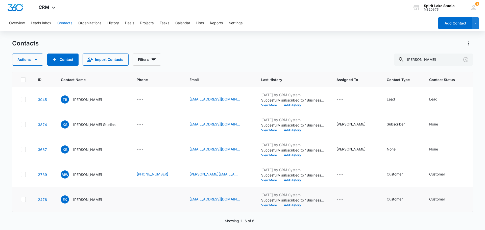
click at [25, 198] on icon at bounding box center [23, 199] width 3 height 2
click at [21, 200] on input "checkbox" at bounding box center [20, 200] width 0 height 0
click at [36, 59] on icon "button" at bounding box center [36, 60] width 6 height 6
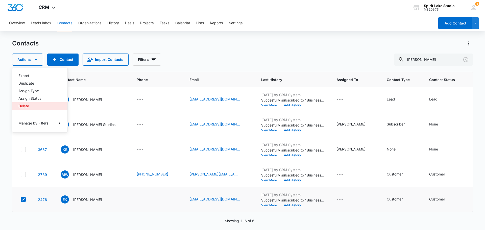
click at [21, 104] on div "Delete" at bounding box center [36, 106] width 37 height 4
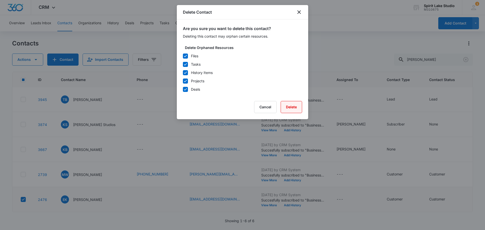
click at [296, 107] on button "Delete" at bounding box center [291, 107] width 21 height 12
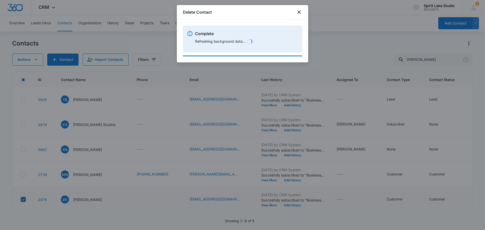
click at [296, 11] on div "Delete Contact" at bounding box center [242, 12] width 131 height 14
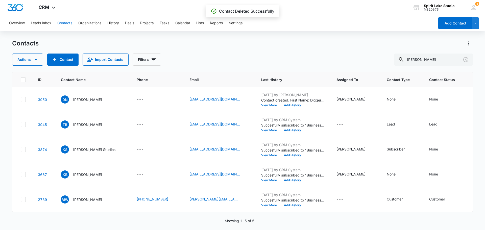
scroll to position [32, 0]
drag, startPoint x: 430, startPoint y: 61, endPoint x: 375, endPoint y: 57, distance: 55.7
click at [379, 61] on div "Actions Contact Import Contacts Filters edward" at bounding box center [242, 60] width 461 height 12
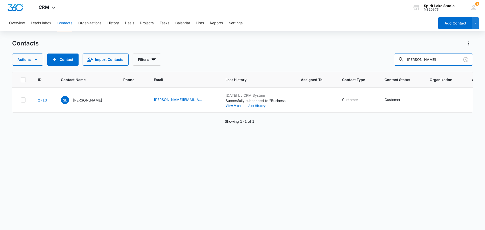
scroll to position [0, 0]
click at [25, 98] on icon at bounding box center [23, 100] width 5 height 5
click at [21, 100] on input "checkbox" at bounding box center [20, 100] width 0 height 0
click at [37, 59] on icon "button" at bounding box center [36, 60] width 6 height 6
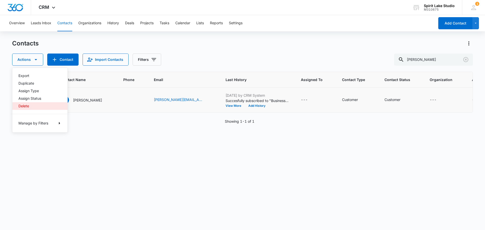
click at [26, 105] on div "Delete" at bounding box center [36, 106] width 37 height 4
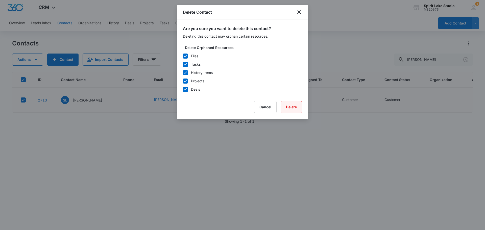
click at [294, 106] on button "Delete" at bounding box center [291, 107] width 21 height 12
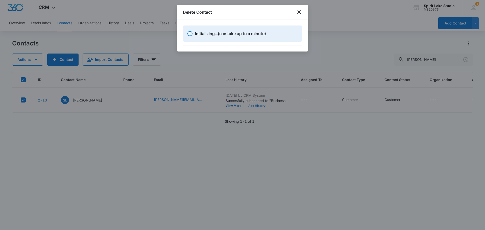
click at [362, 36] on div at bounding box center [242, 115] width 485 height 230
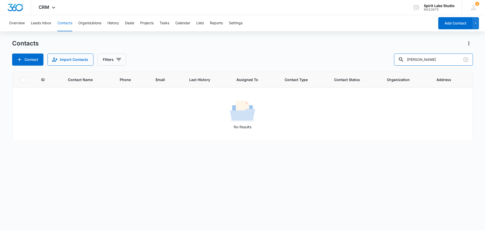
drag, startPoint x: 438, startPoint y: 61, endPoint x: 359, endPoint y: 61, distance: 78.6
click at [367, 60] on div "Contact Import Contacts Filters sammy" at bounding box center [242, 60] width 461 height 12
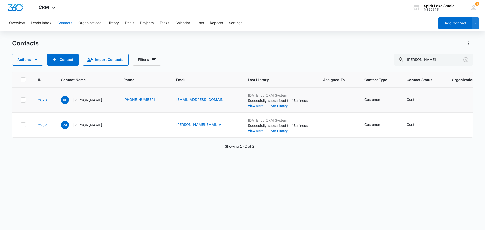
click at [21, 99] on icon at bounding box center [23, 100] width 5 height 5
click at [21, 100] on input "checkbox" at bounding box center [20, 100] width 0 height 0
click at [38, 58] on icon "button" at bounding box center [36, 60] width 6 height 6
click at [20, 107] on div "Delete" at bounding box center [36, 106] width 37 height 4
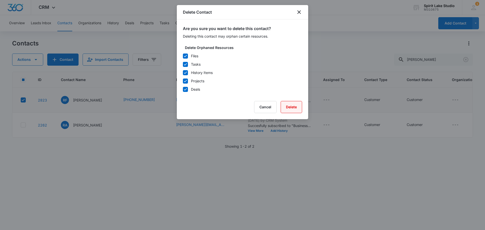
click at [290, 103] on button "Delete" at bounding box center [291, 107] width 21 height 12
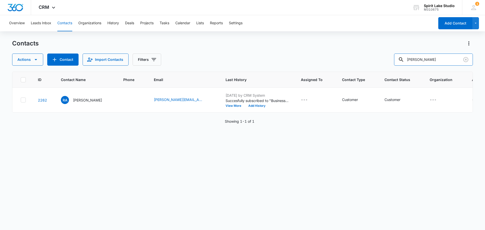
drag, startPoint x: 435, startPoint y: 59, endPoint x: 369, endPoint y: 66, distance: 65.6
click at [370, 66] on div "Contacts Actions Contact Import Contacts Filters rachel ID Contact Name Phone E…" at bounding box center [242, 134] width 461 height 190
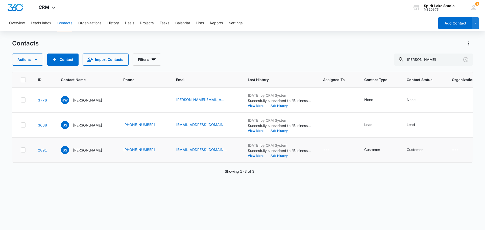
click at [24, 149] on icon at bounding box center [23, 150] width 5 height 5
click at [21, 150] on input "checkbox" at bounding box center [20, 150] width 0 height 0
click at [36, 57] on icon "button" at bounding box center [36, 60] width 6 height 6
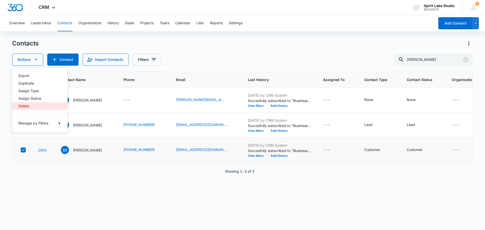
click at [22, 107] on div "Delete" at bounding box center [36, 106] width 37 height 4
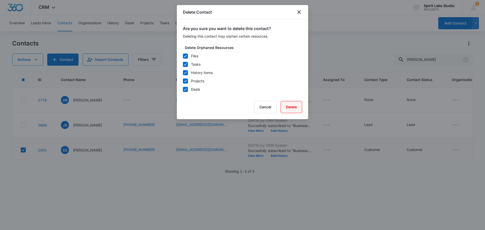
click at [286, 105] on button "Delete" at bounding box center [291, 107] width 21 height 12
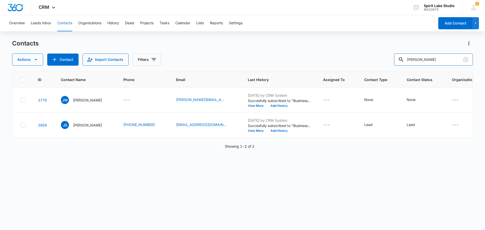
drag, startPoint x: 435, startPoint y: 60, endPoint x: 363, endPoint y: 58, distance: 71.8
click at [366, 58] on div "Actions Contact Import Contacts Filters stan" at bounding box center [242, 60] width 461 height 12
type input "enoch"
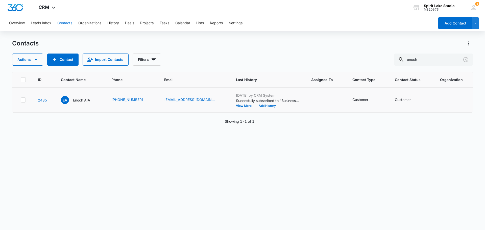
click at [25, 102] on icon at bounding box center [23, 100] width 5 height 5
click at [21, 100] on input "checkbox" at bounding box center [20, 100] width 0 height 0
click at [35, 59] on icon "button" at bounding box center [36, 59] width 3 height 1
click at [24, 105] on div "Delete" at bounding box center [36, 106] width 37 height 4
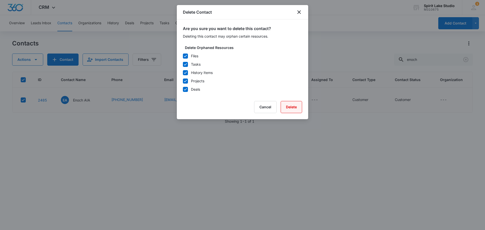
click at [295, 106] on button "Delete" at bounding box center [291, 107] width 21 height 12
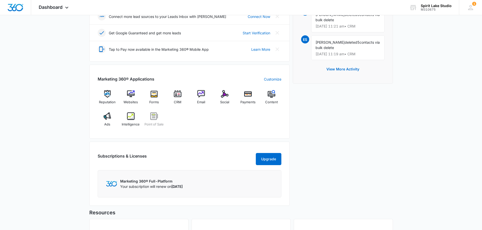
scroll to position [224, 0]
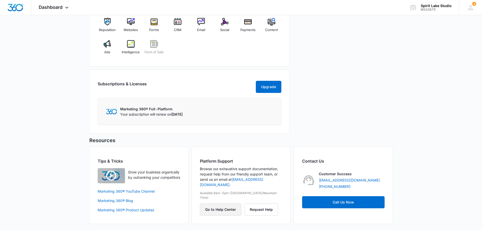
click at [217, 204] on button "Go to Help Center" at bounding box center [220, 210] width 41 height 12
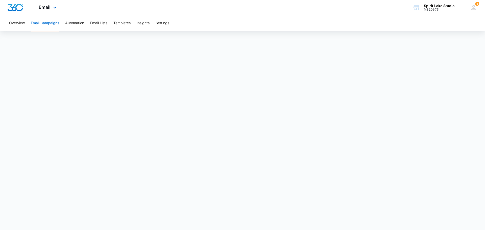
click at [51, 6] on div "Email Apps Reputation Websites Forms CRM Email Social Payments POS Content Ads …" at bounding box center [48, 7] width 34 height 15
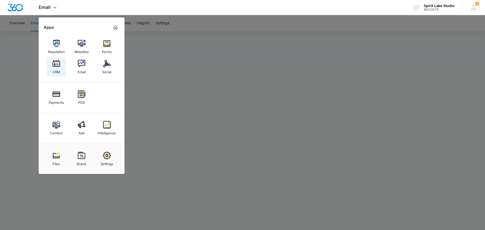
click at [57, 65] on img at bounding box center [57, 64] width 8 height 8
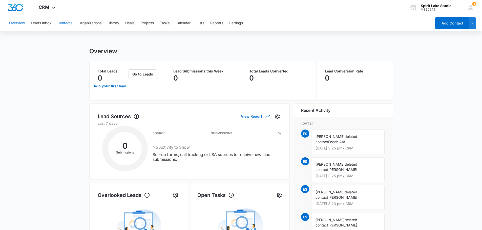
click at [64, 23] on button "Contacts" at bounding box center [64, 23] width 15 height 16
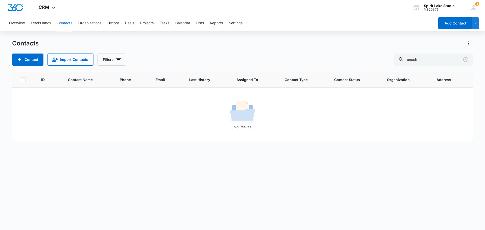
click at [123, 115] on div "No Results" at bounding box center [243, 114] width 460 height 31
click at [465, 58] on icon "Clear" at bounding box center [466, 59] width 5 height 5
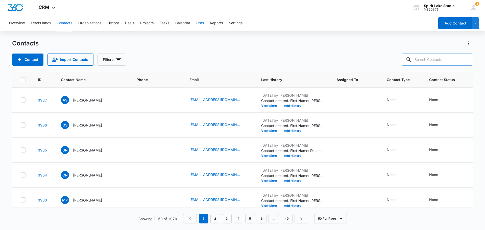
click at [201, 24] on button "Lists" at bounding box center [200, 23] width 8 height 16
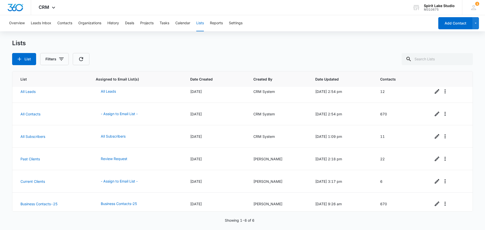
scroll to position [10, 0]
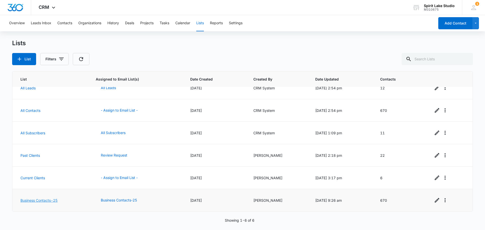
click at [36, 201] on link "Business Contacts-25" at bounding box center [38, 200] width 37 height 4
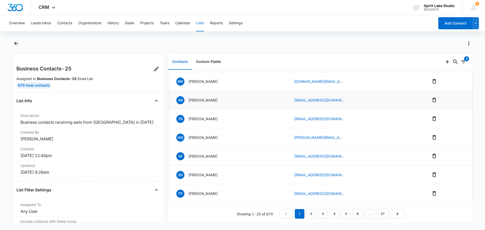
scroll to position [354, 0]
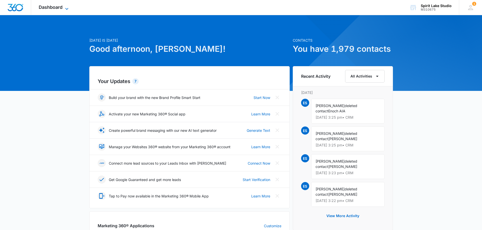
click at [67, 5] on div "Dashboard Apps Reputation Websites Forms CRM Email Social Payments POS Content …" at bounding box center [54, 7] width 46 height 15
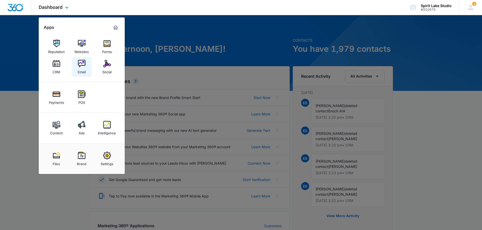
click at [79, 66] on img at bounding box center [82, 64] width 8 height 8
